Goal: Task Accomplishment & Management: Use online tool/utility

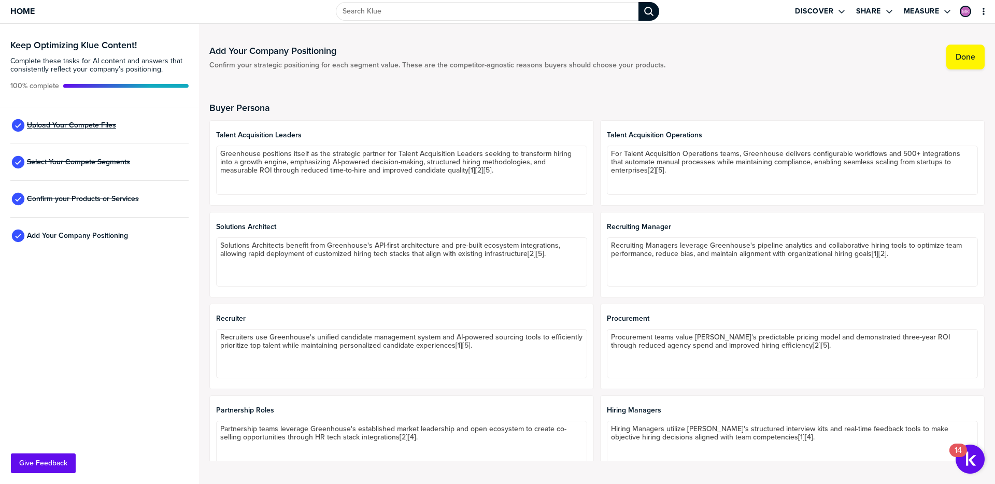
click at [96, 130] on span "Upload Your Compete Files" at bounding box center [71, 125] width 89 height 8
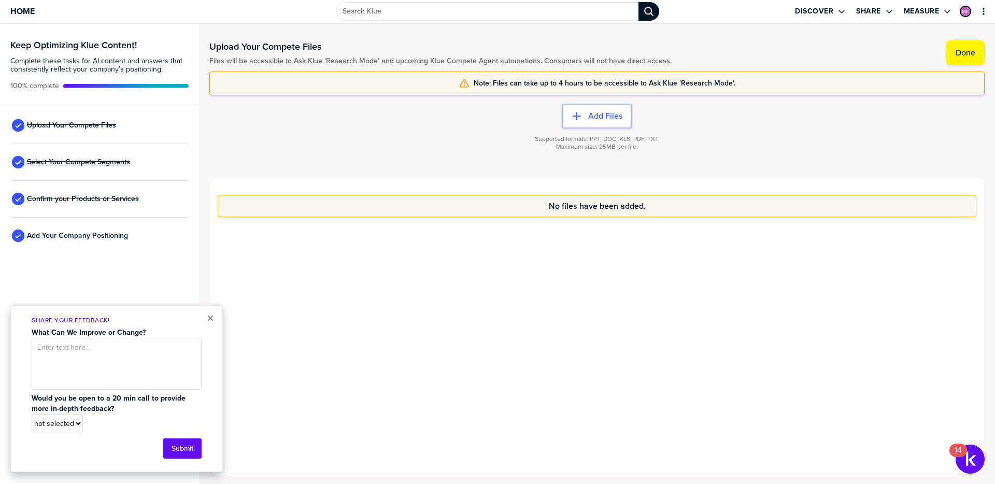
click at [103, 162] on span "Select Your Compete Segments" at bounding box center [78, 162] width 103 height 8
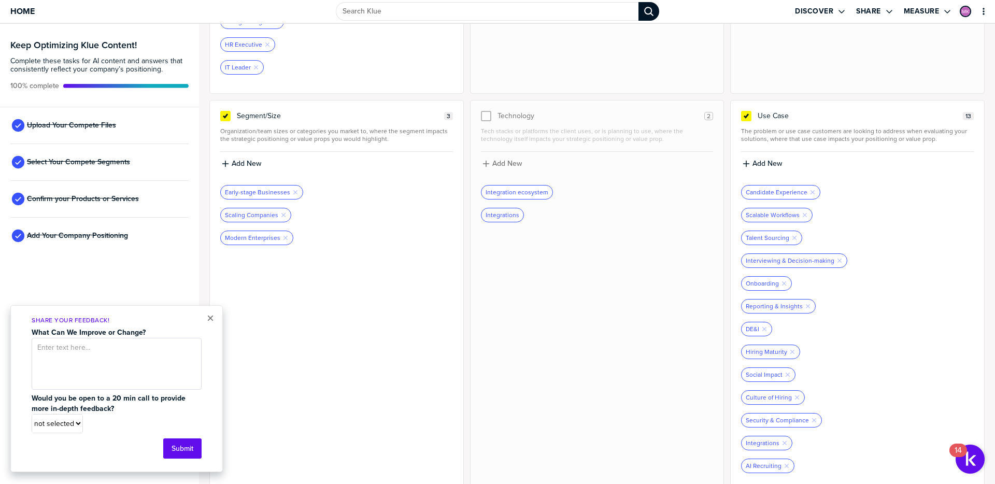
scroll to position [318, 0]
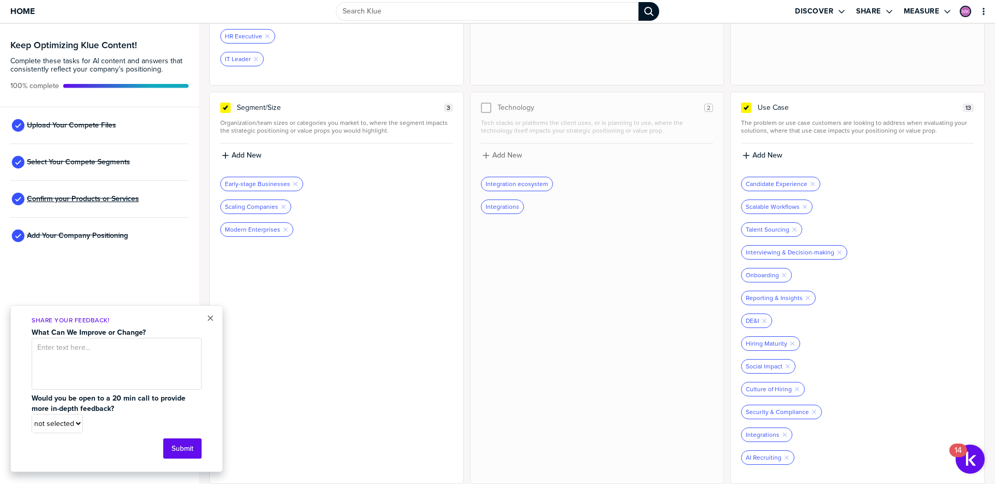
click at [115, 197] on span "Confirm your Products or Services" at bounding box center [83, 199] width 112 height 8
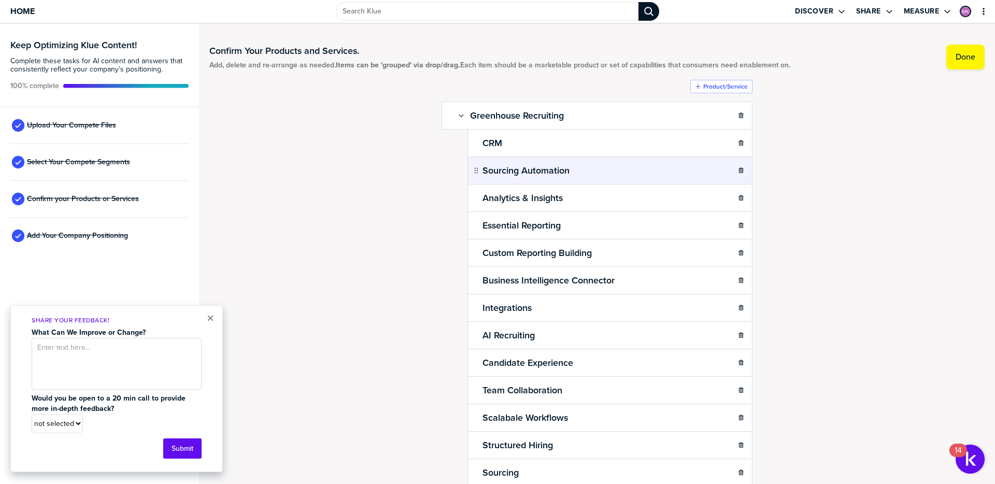
scroll to position [153, 0]
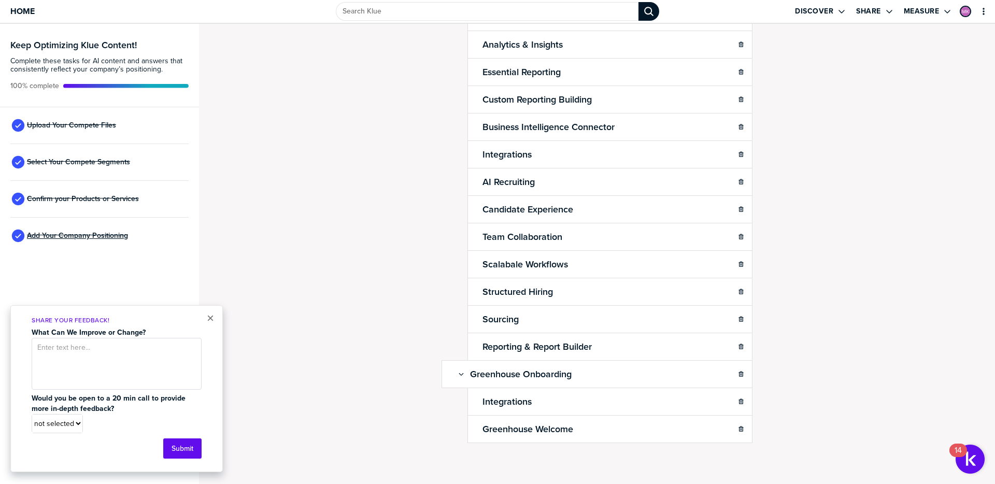
click at [51, 232] on span "Add Your Company Positioning" at bounding box center [77, 236] width 101 height 8
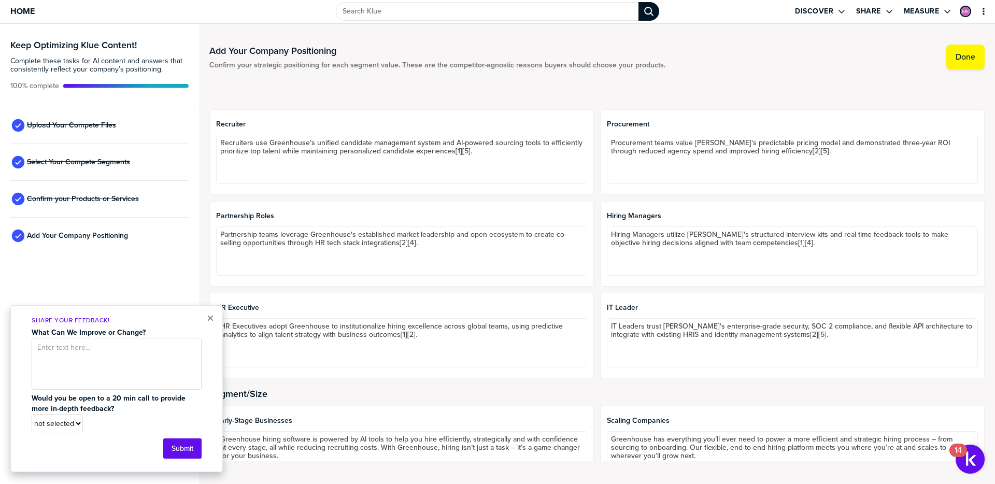
scroll to position [195, 0]
click at [209, 320] on button "×" at bounding box center [210, 318] width 7 height 12
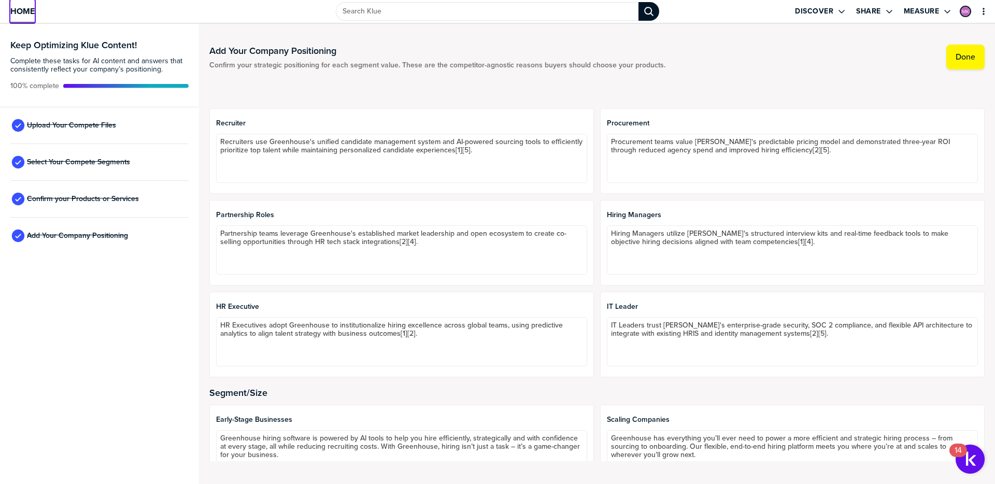
click at [22, 10] on span "Home" at bounding box center [22, 11] width 24 height 9
